Goal: Information Seeking & Learning: Learn about a topic

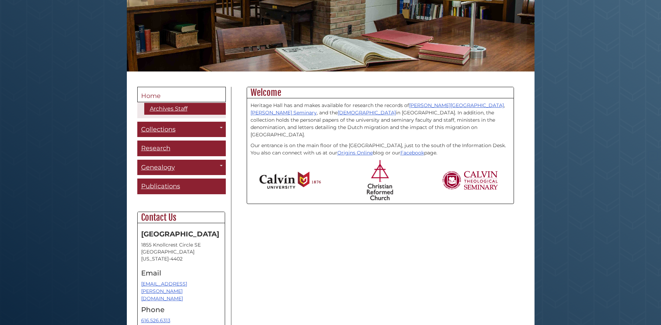
scroll to position [139, 0]
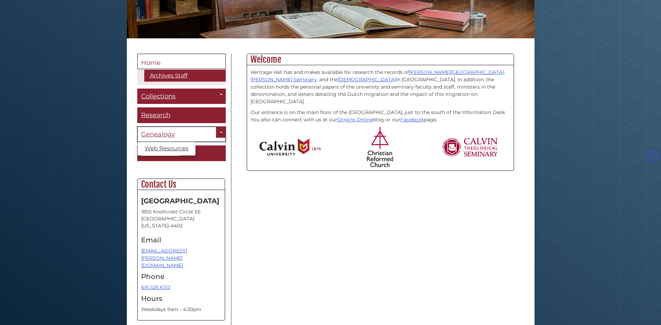
click at [163, 132] on span "Genealogy" at bounding box center [158, 134] width 34 height 8
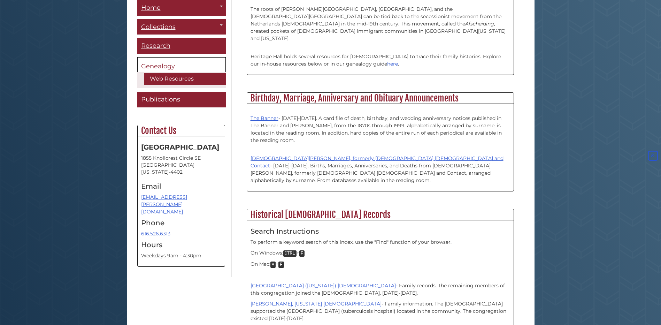
scroll to position [279, 0]
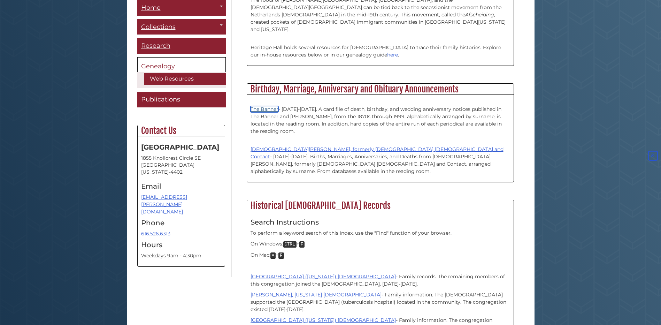
click at [269, 106] on link "The Banner" at bounding box center [264, 109] width 28 height 6
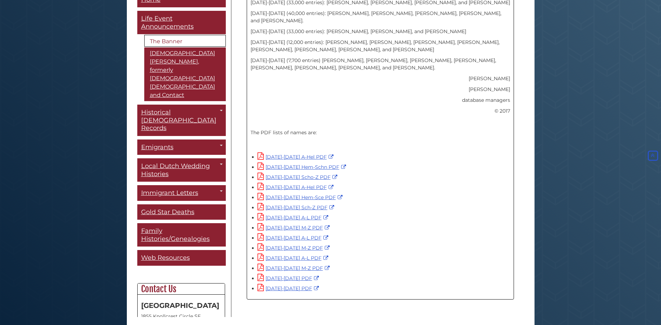
scroll to position [411, 0]
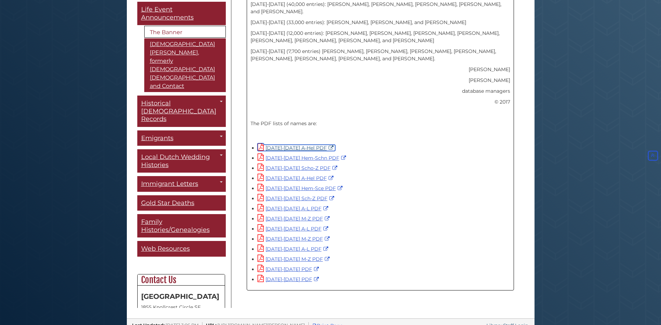
click at [298, 145] on link "1945-1954 A-Hel PDF" at bounding box center [296, 148] width 78 height 6
click at [295, 175] on link "1955-1964 A-Hel PDF" at bounding box center [296, 178] width 78 height 6
click at [284, 205] on link "1965-1974 A-L PDF" at bounding box center [293, 208] width 72 height 6
click at [280, 225] on link "1975-1984 A-L PDF" at bounding box center [293, 228] width 72 height 6
click at [288, 246] on link "1985-1995 A-L PDF" at bounding box center [293, 249] width 72 height 6
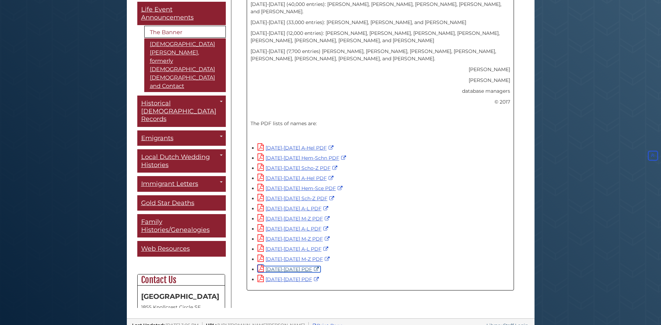
click at [277, 266] on link "1996-2005 PDF" at bounding box center [288, 269] width 63 height 6
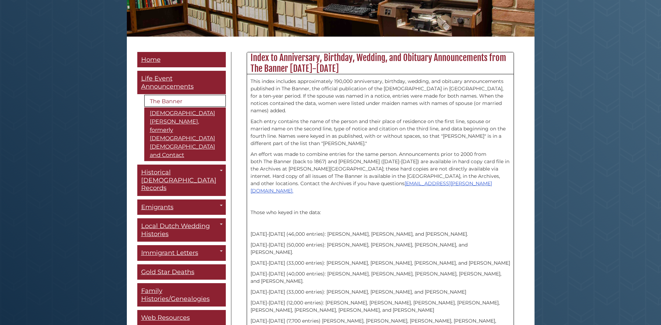
scroll to position [236, 0]
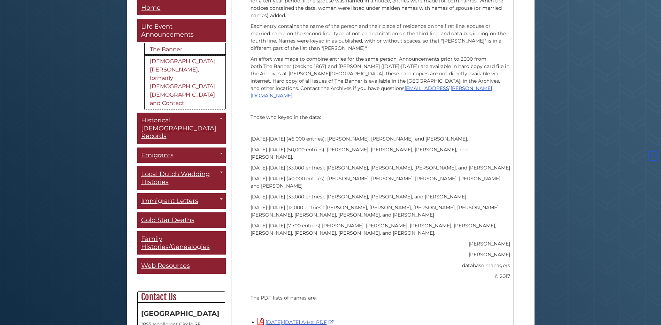
click at [175, 62] on link "Christian Courier, formerly Canadian Calvinist and Contact" at bounding box center [185, 83] width 82 height 54
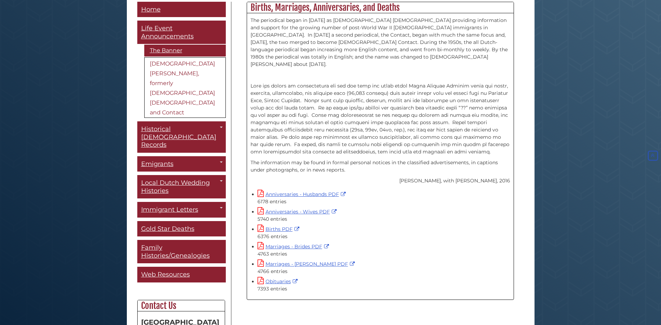
scroll to position [225, 0]
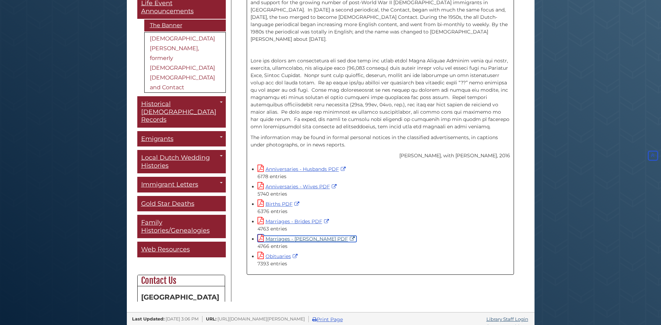
click at [272, 235] on link "Marriages - [PERSON_NAME] PDF" at bounding box center [306, 238] width 99 height 6
click at [287, 166] on link "Anniversaries - Husbands PDF" at bounding box center [302, 169] width 90 height 6
click at [270, 201] on link "Births PDF" at bounding box center [279, 204] width 44 height 6
click at [281, 253] on link "Obituaries" at bounding box center [278, 256] width 42 height 6
